Goal: Information Seeking & Learning: Understand process/instructions

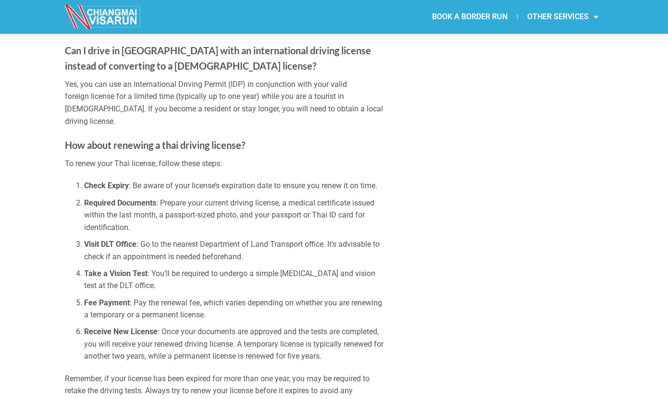
scroll to position [2003, 0]
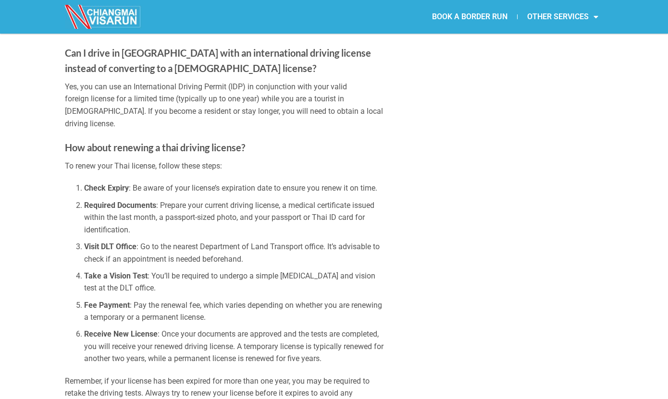
click at [246, 182] on li "Check Expiry : Be aware of your license’s expiration date to ensure you renew i…" at bounding box center [234, 188] width 300 height 12
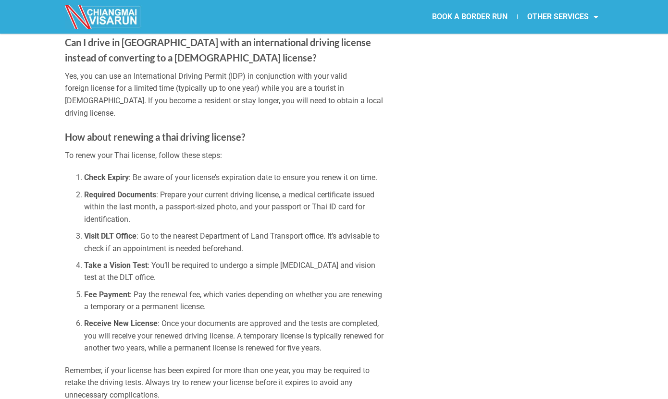
scroll to position [2015, 0]
drag, startPoint x: 200, startPoint y: 122, endPoint x: 300, endPoint y: 124, distance: 99.5
click at [300, 188] on li "Required Documents : Prepare your current driving license, a medical certificat…" at bounding box center [234, 206] width 300 height 37
click at [281, 188] on li "Required Documents : Prepare your current driving license, a medical certificat…" at bounding box center [234, 206] width 300 height 37
click at [295, 188] on li "Required Documents : Prepare your current driving license, a medical certificat…" at bounding box center [234, 206] width 300 height 37
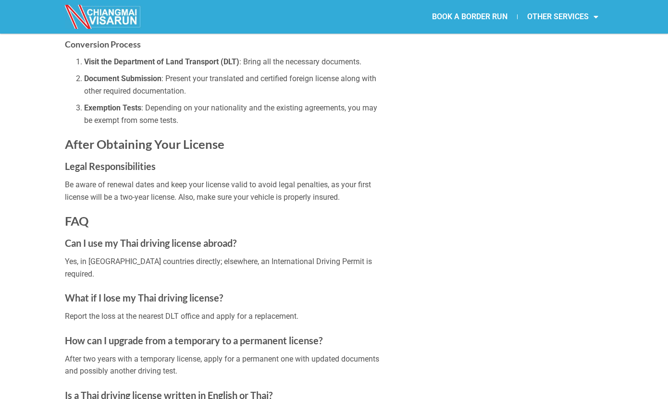
scroll to position [1446, 0]
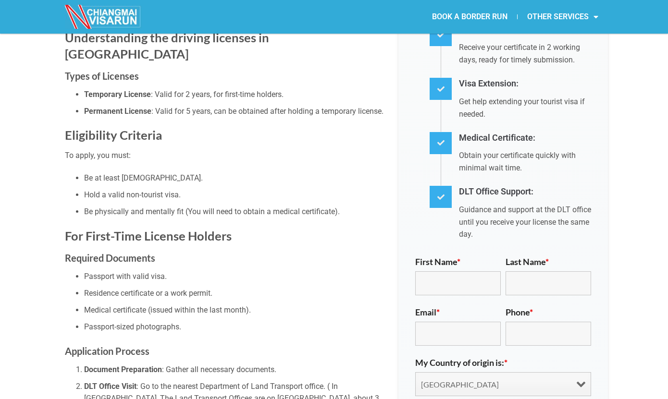
scroll to position [441, 0]
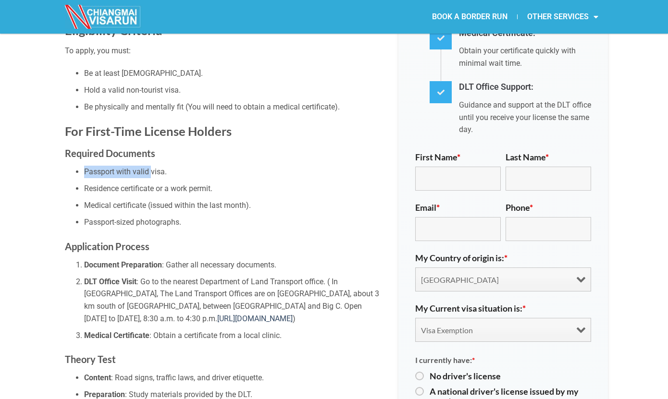
drag, startPoint x: 77, startPoint y: 148, endPoint x: 152, endPoint y: 155, distance: 75.8
click at [160, 166] on li "Passport with valid visa." at bounding box center [234, 172] width 300 height 12
drag, startPoint x: 95, startPoint y: 168, endPoint x: 246, endPoint y: 176, distance: 151.6
click at [247, 183] on li "Residence certificate or a work permit." at bounding box center [234, 189] width 300 height 12
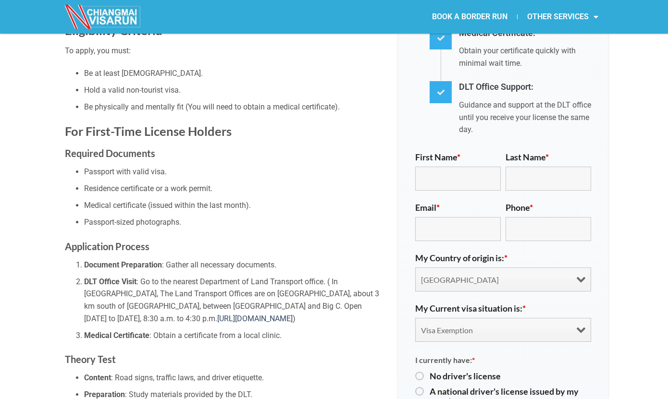
click at [139, 180] on ul "Passport with valid visa. Residence certificate or a work permit. Medical certi…" at bounding box center [224, 197] width 319 height 63
drag, startPoint x: 112, startPoint y: 193, endPoint x: 197, endPoint y: 199, distance: 85.8
click at [197, 199] on ul "Passport with valid visa. Residence certificate or a work permit. Medical certi…" at bounding box center [224, 197] width 319 height 63
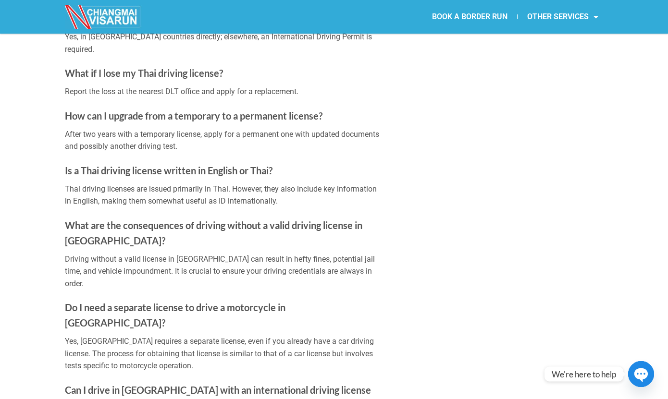
scroll to position [1667, 0]
